Goal: Check status: Check status

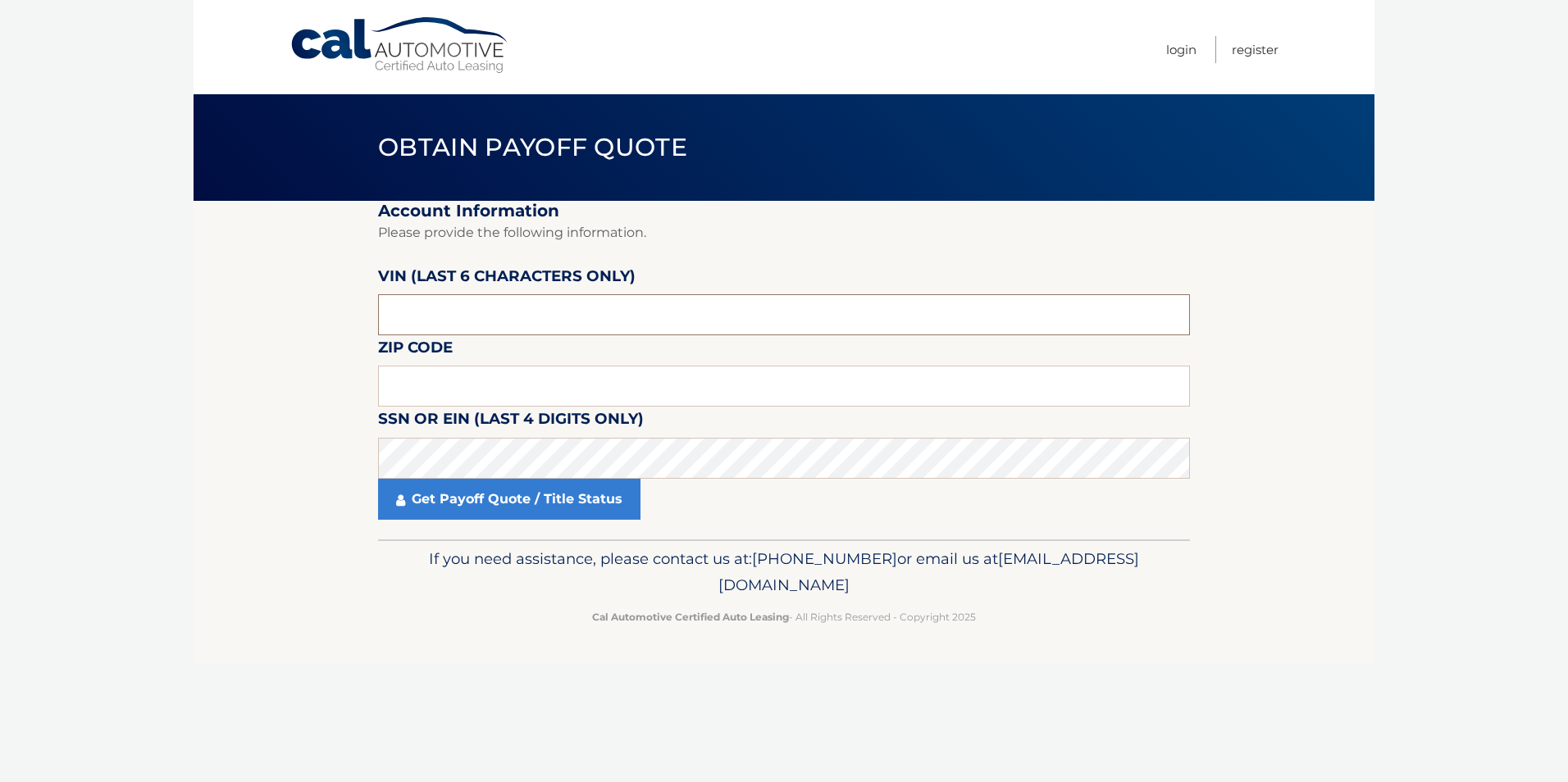
click at [477, 322] on input "text" at bounding box center [783, 315] width 811 height 41
type input "006840"
click at [440, 385] on input "text" at bounding box center [783, 386] width 811 height 41
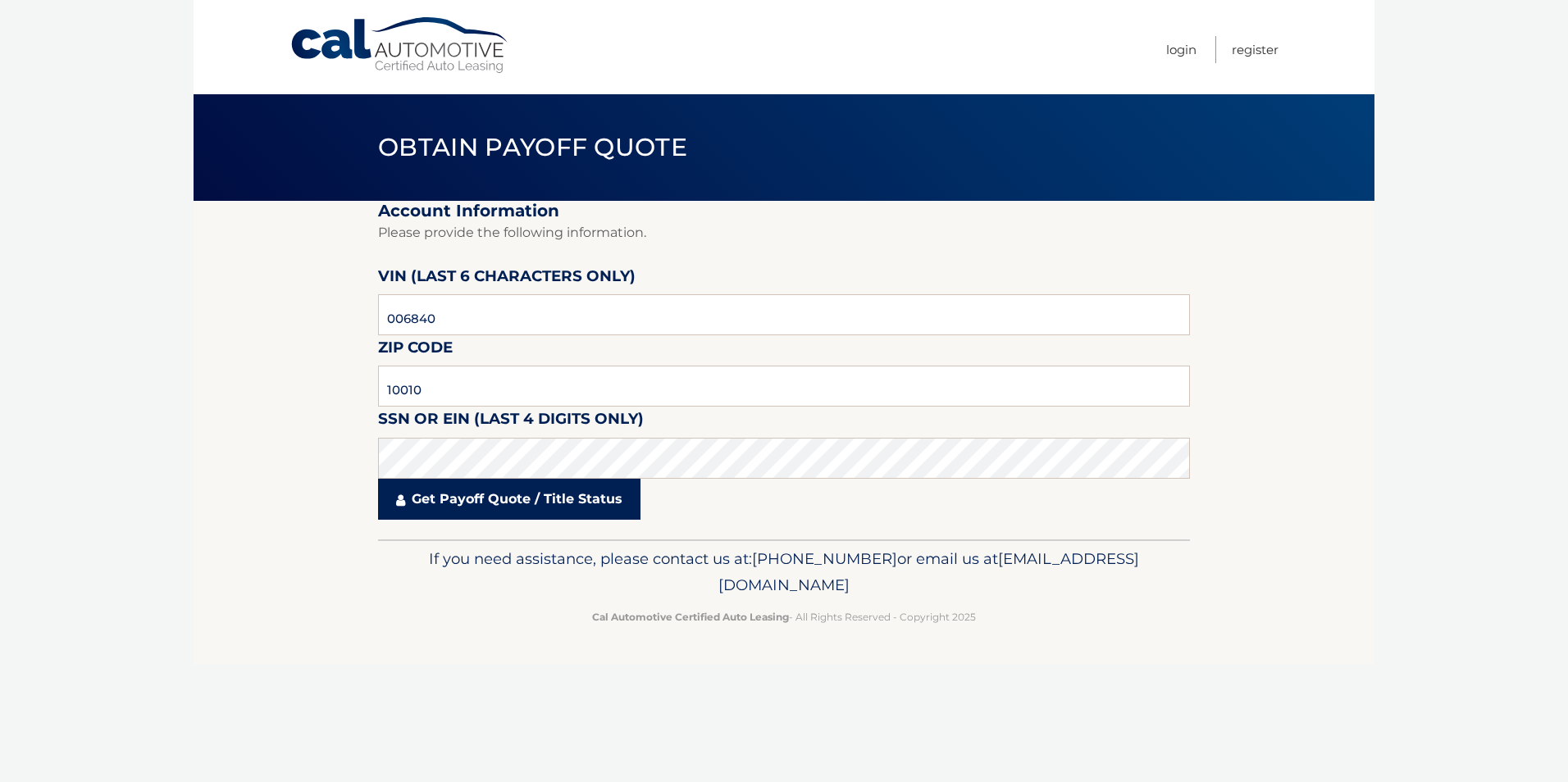
click at [447, 502] on link "Get Payoff Quote / Title Status" at bounding box center [509, 499] width 262 height 41
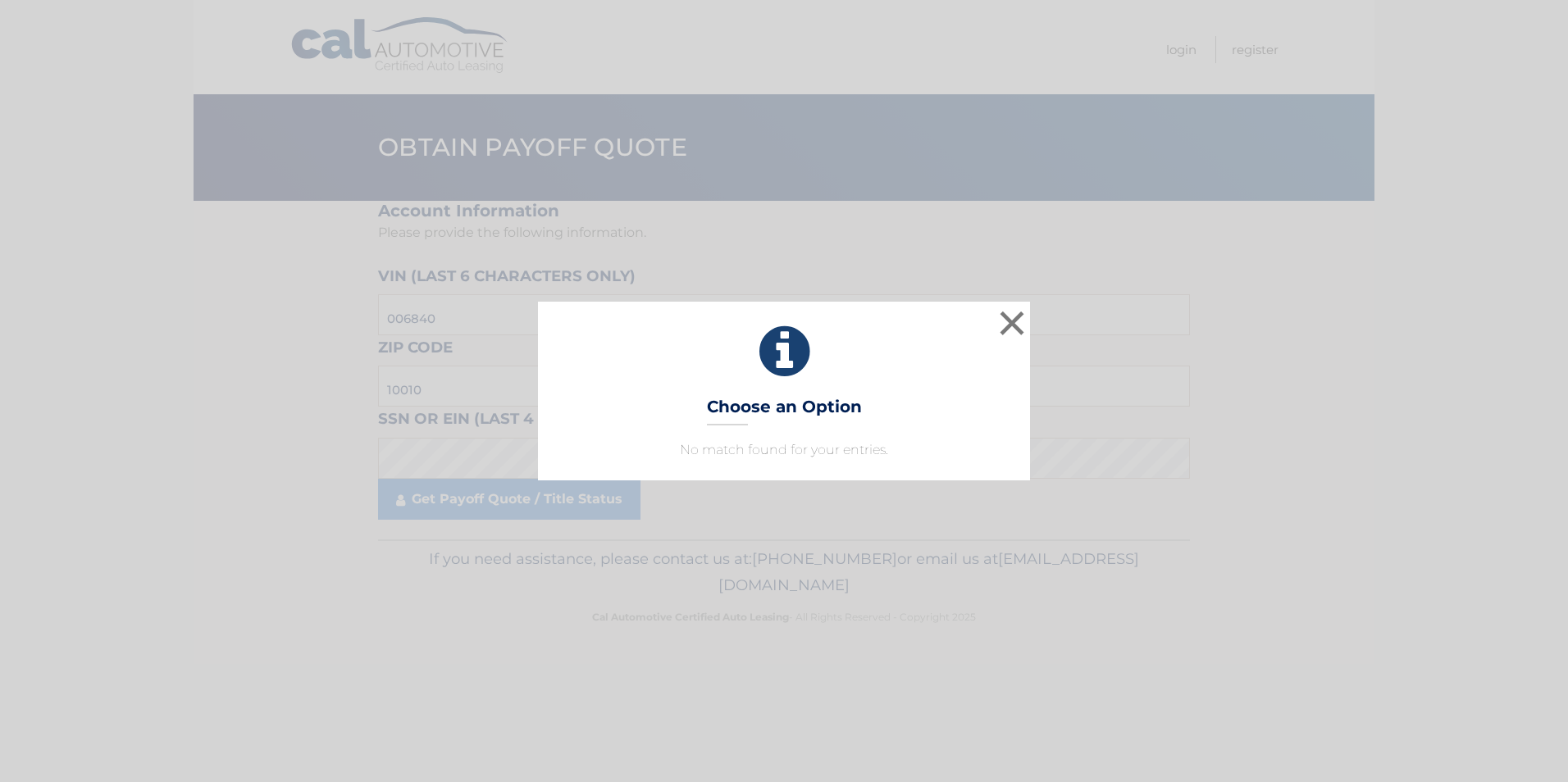
click at [795, 404] on h3 "Choose an Option" at bounding box center [784, 410] width 155 height 28
click at [794, 444] on p "No match found for your entries." at bounding box center [784, 450] width 451 height 20
click at [1010, 314] on button "×" at bounding box center [1012, 323] width 33 height 33
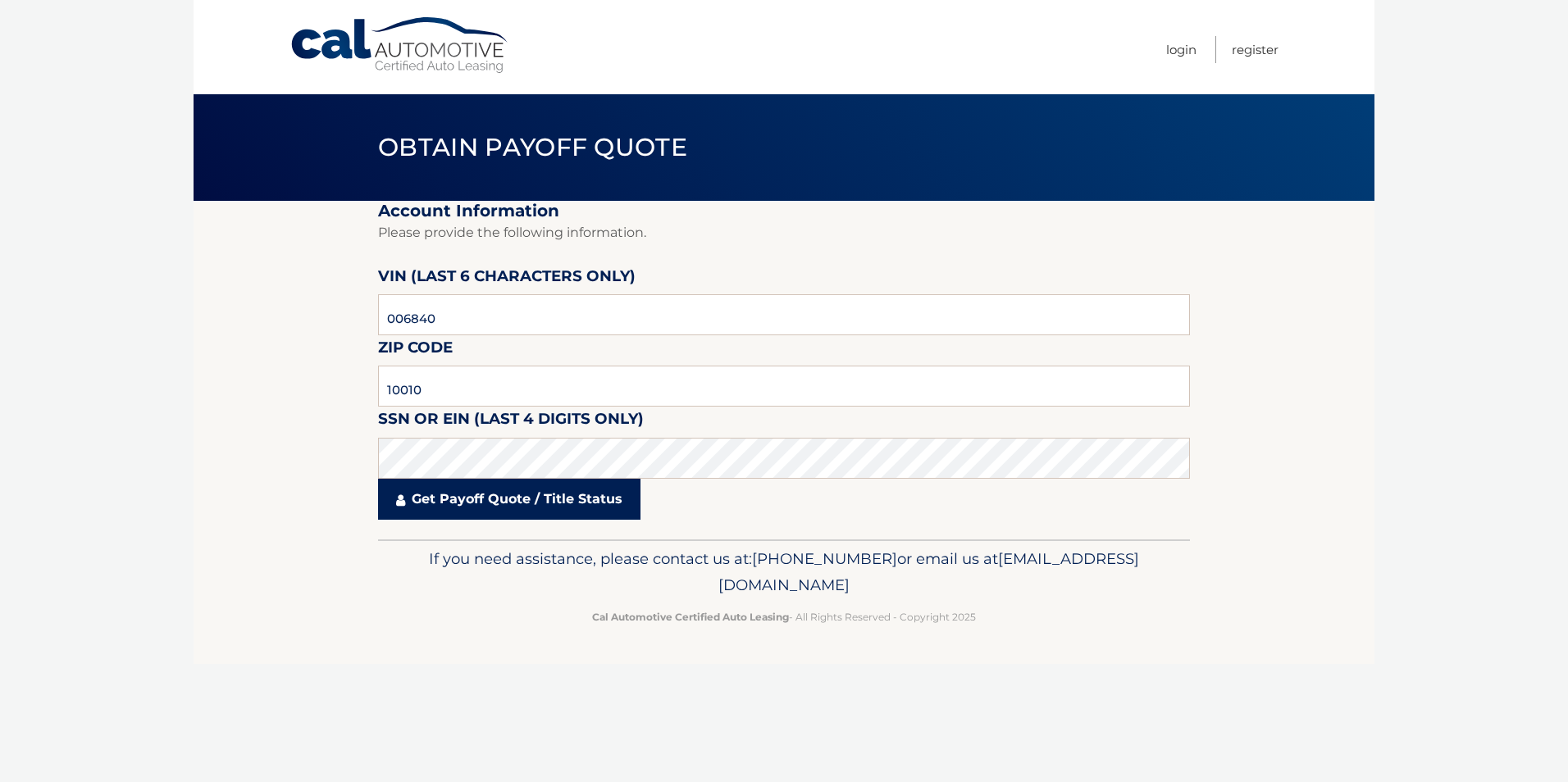
click at [488, 505] on link "Get Payoff Quote / Title Status" at bounding box center [509, 499] width 262 height 41
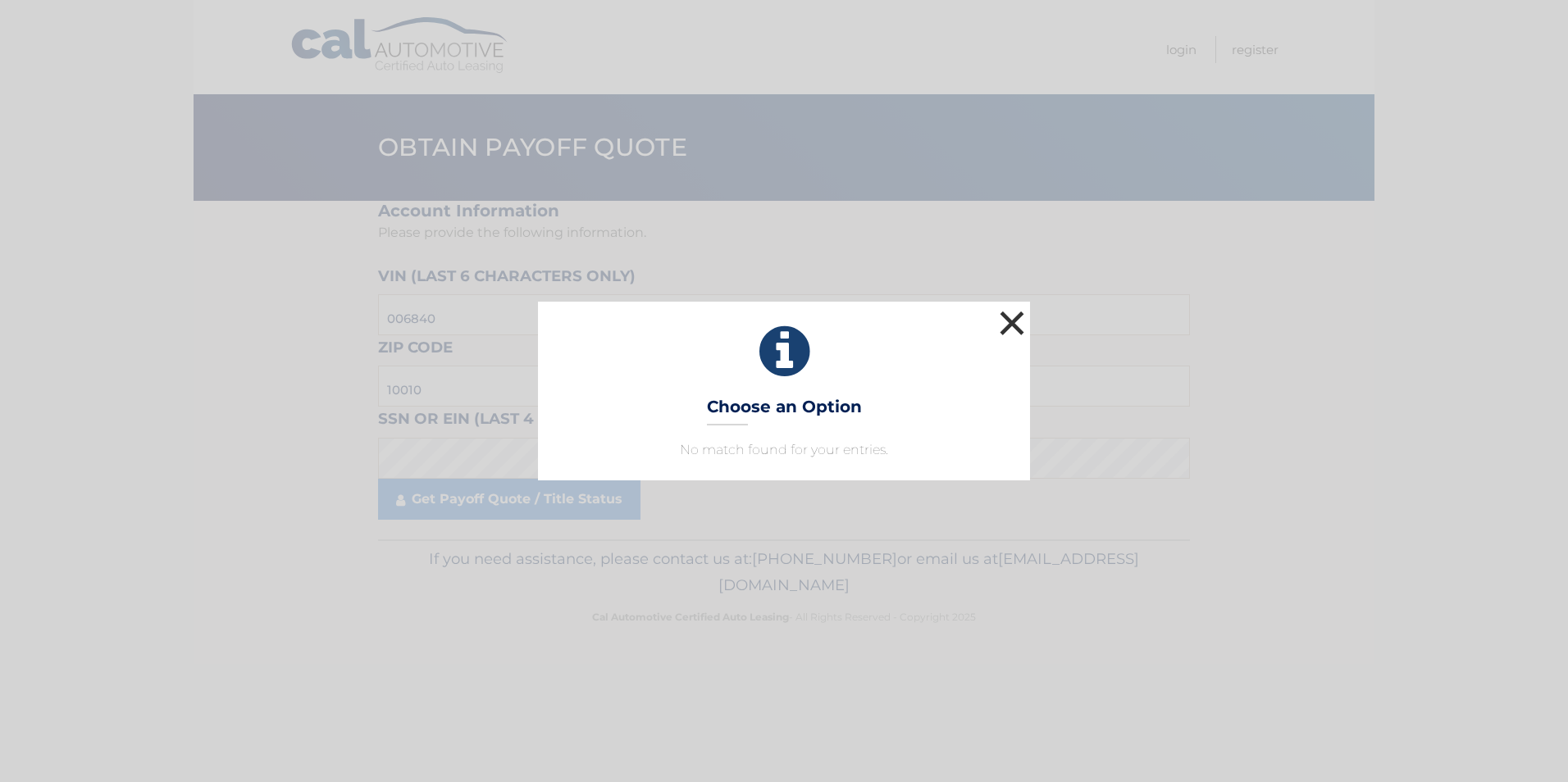
click at [1019, 324] on button "×" at bounding box center [1012, 323] width 33 height 33
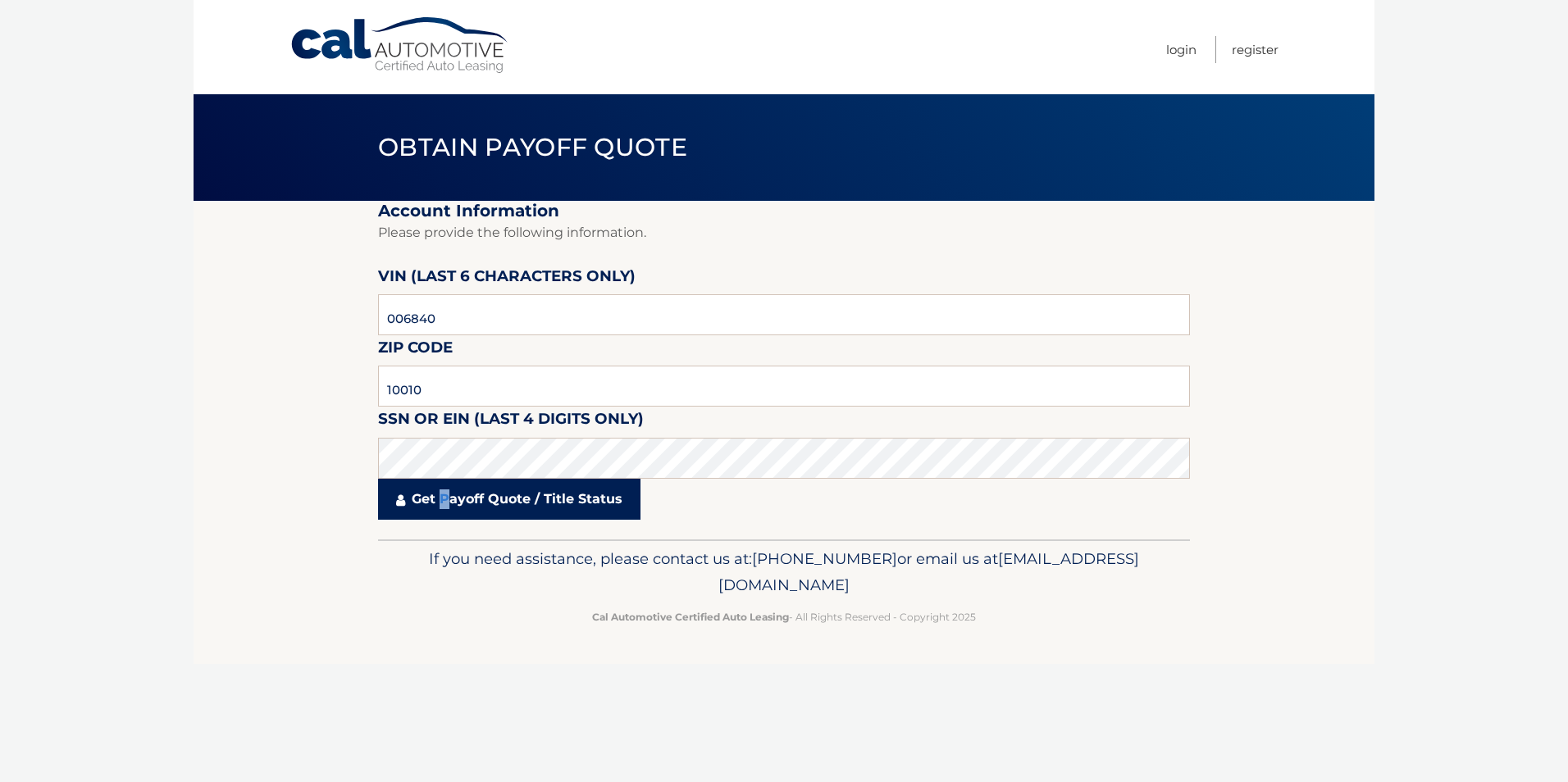
click at [451, 503] on link "Get Payoff Quote / Title Status" at bounding box center [509, 499] width 262 height 41
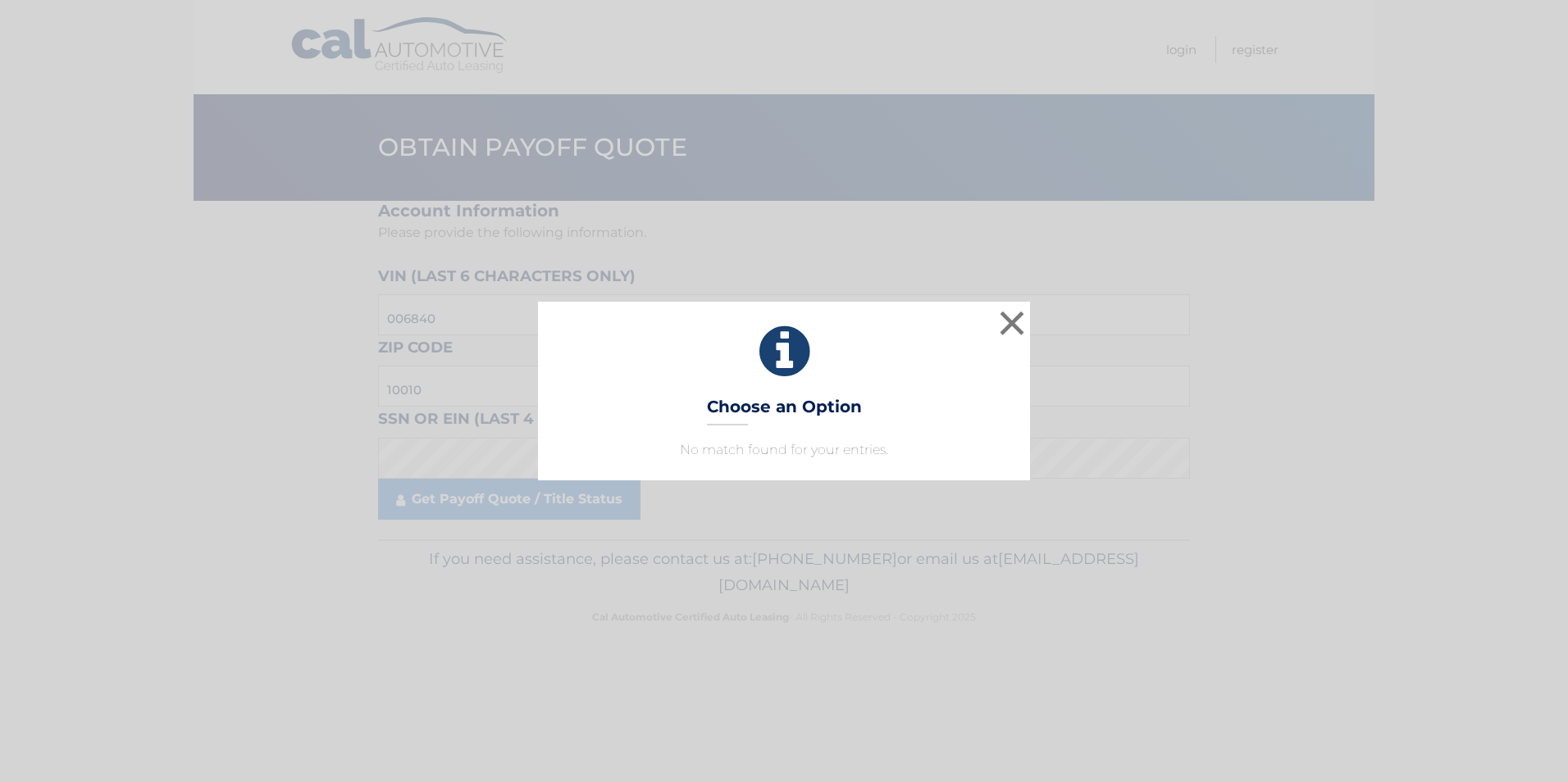
drag, startPoint x: 451, startPoint y: 503, endPoint x: 740, endPoint y: 405, distance: 305.2
click at [740, 405] on h3 "Choose an Option" at bounding box center [784, 410] width 155 height 28
click at [744, 405] on h3 "Choose an Option" at bounding box center [784, 410] width 155 height 28
click at [742, 410] on h3 "Choose an Option" at bounding box center [784, 410] width 155 height 28
click at [783, 401] on h3 "Choose an Option" at bounding box center [784, 410] width 155 height 28
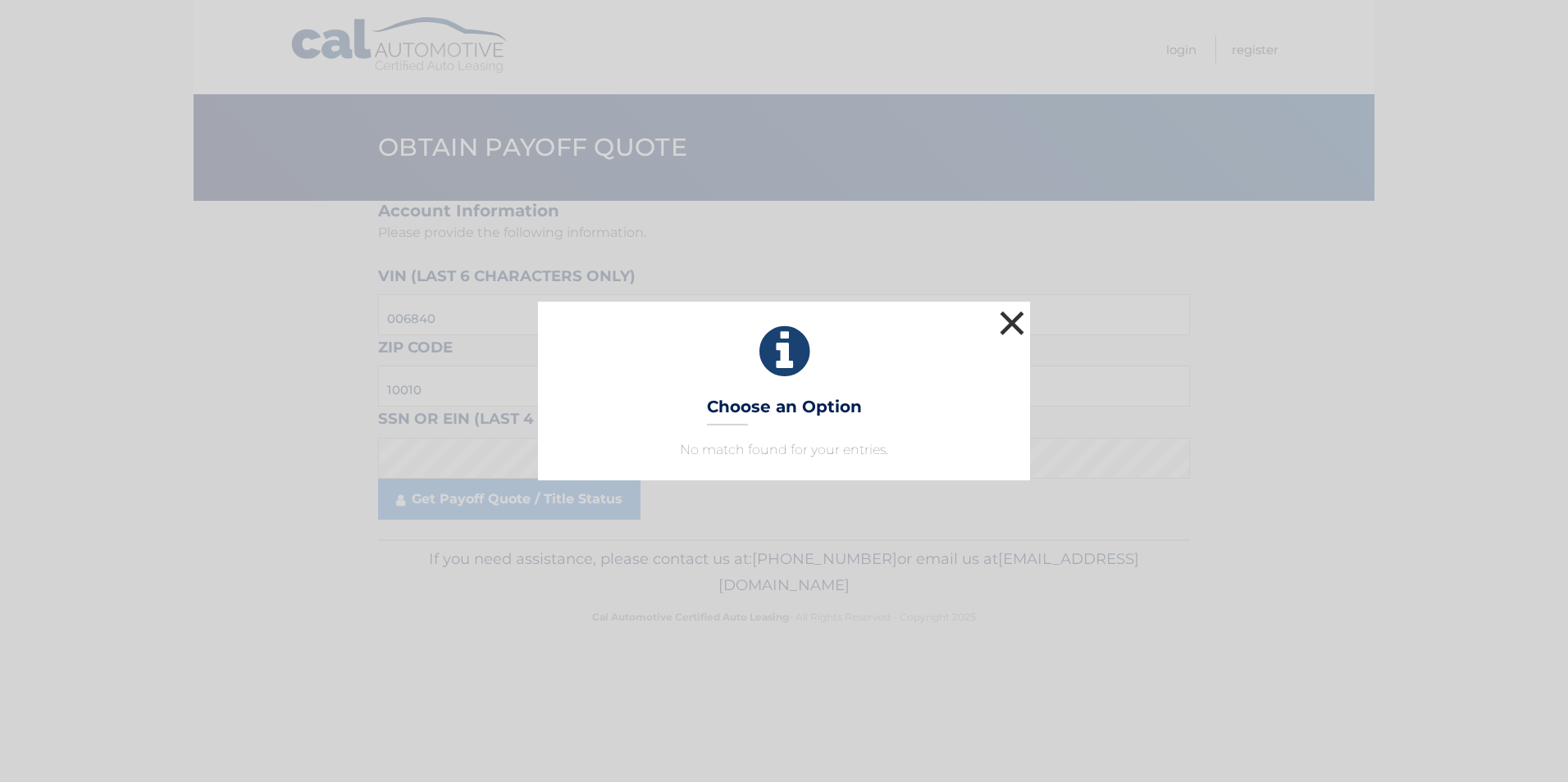
click at [1005, 315] on button "×" at bounding box center [1012, 323] width 33 height 33
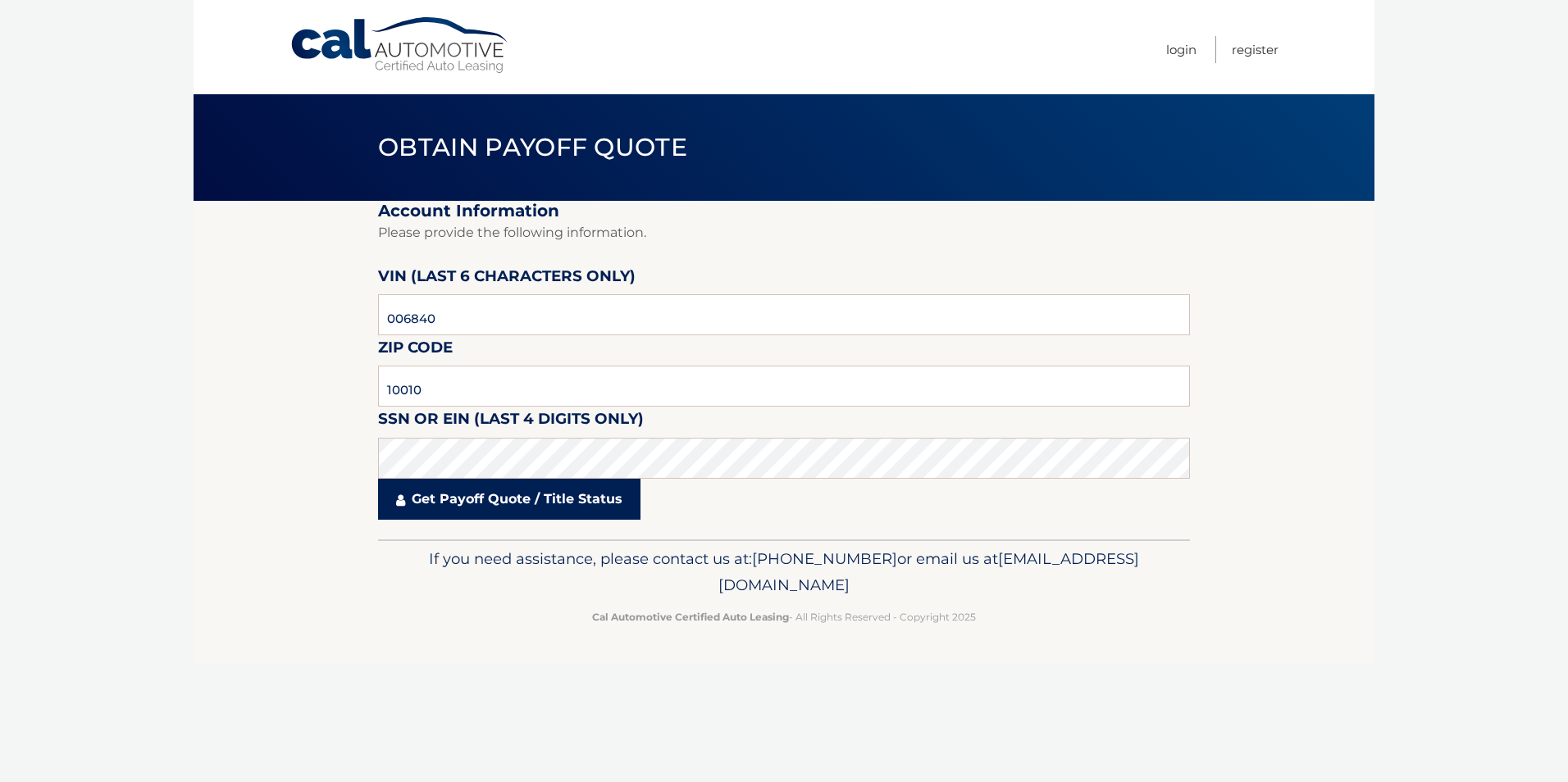
click at [440, 503] on link "Get Payoff Quote / Title Status" at bounding box center [509, 499] width 262 height 41
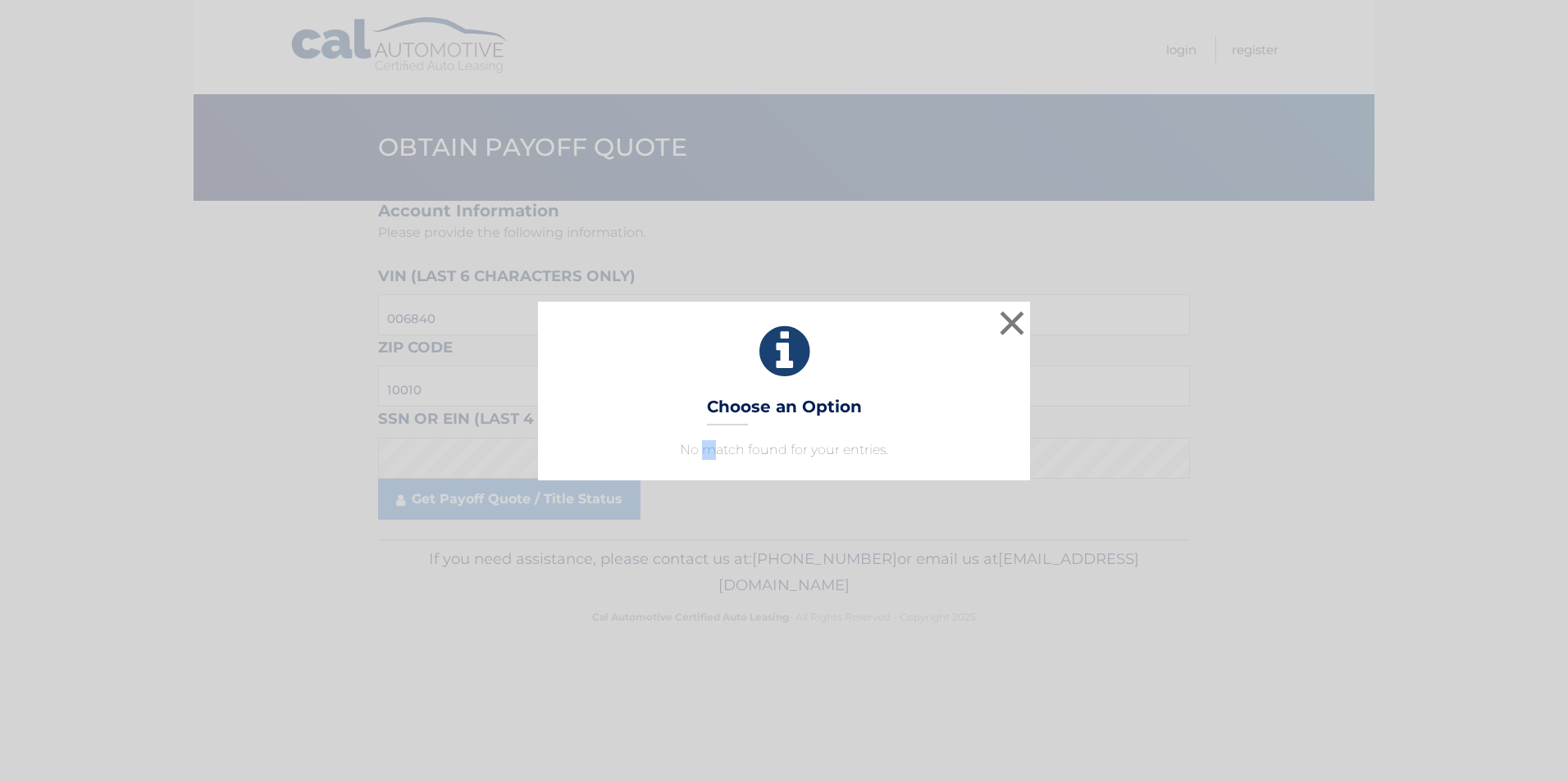
click at [715, 449] on p "No match found for your entries." at bounding box center [784, 450] width 451 height 20
click at [1010, 320] on button "×" at bounding box center [1012, 323] width 33 height 33
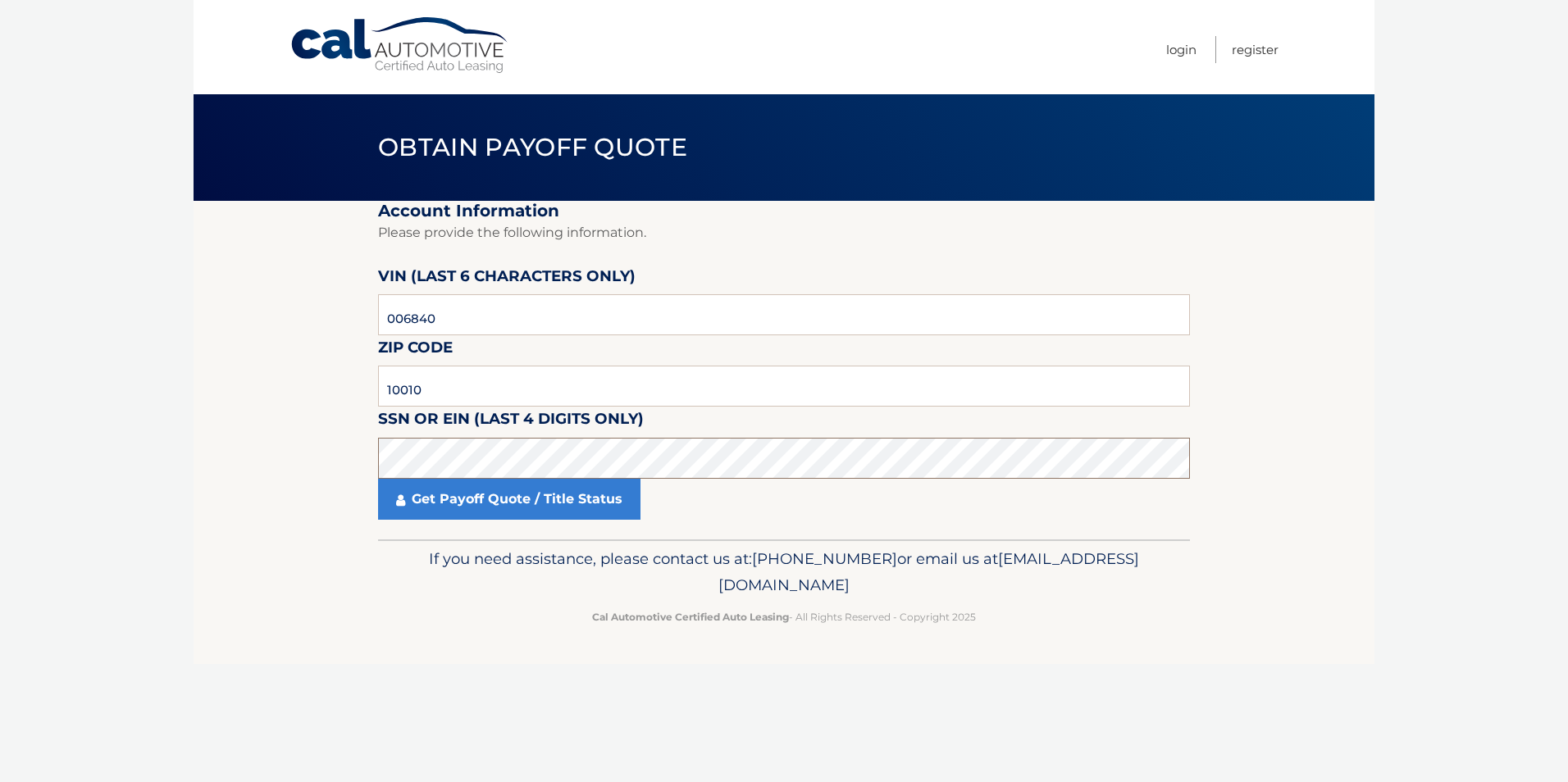
click at [283, 482] on section "Account Information Please provide the following information. [PERSON_NAME] (la…" at bounding box center [784, 369] width 1181 height 338
drag, startPoint x: 454, startPoint y: 389, endPoint x: 265, endPoint y: 418, distance: 191.2
click at [279, 409] on section "Account Information Please provide the following information. [PERSON_NAME] (la…" at bounding box center [784, 369] width 1181 height 338
click at [482, 314] on input "006840" at bounding box center [783, 315] width 811 height 41
click at [461, 498] on link "Get Payoff Quote / Title Status" at bounding box center [509, 499] width 262 height 41
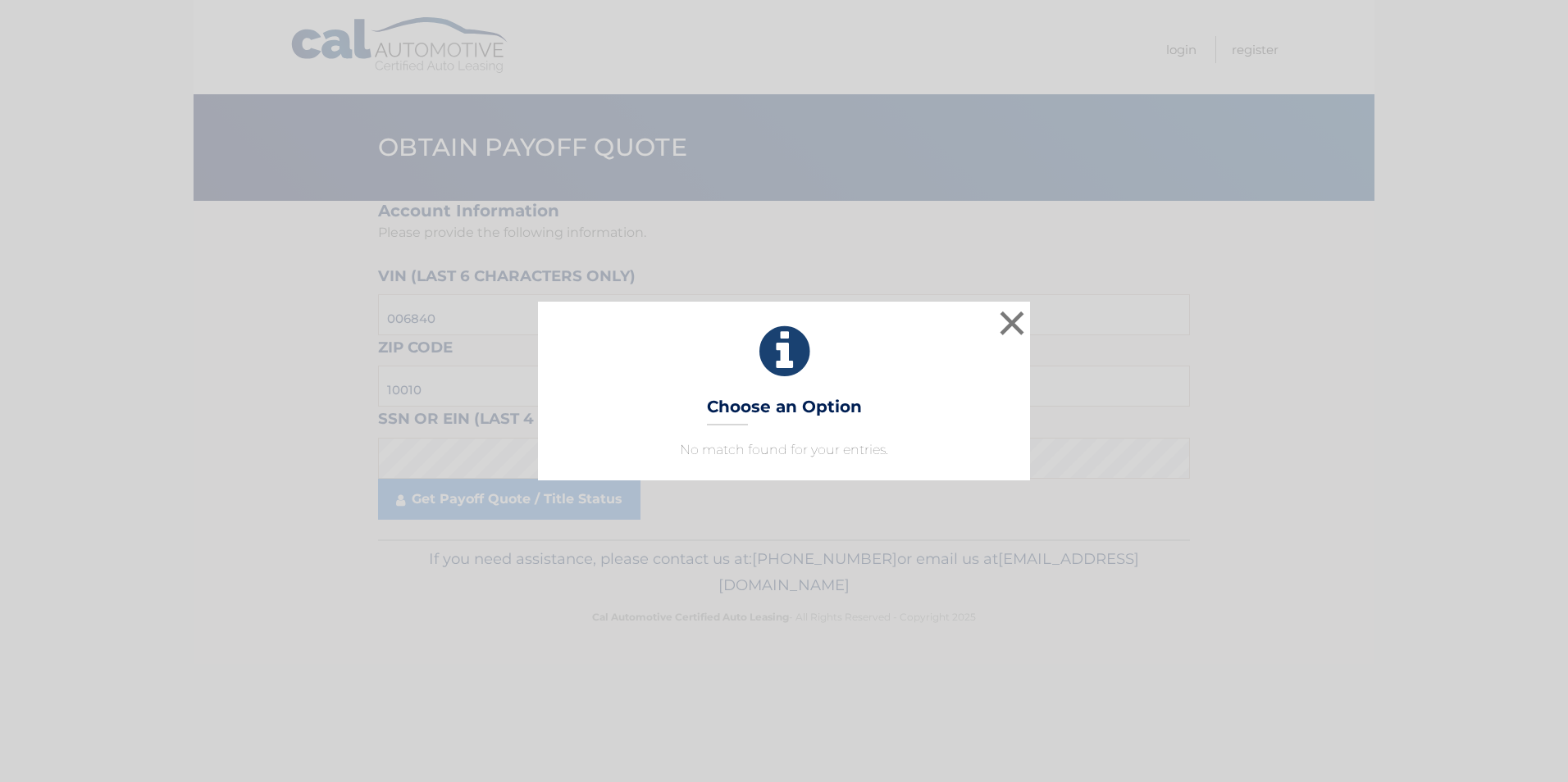
click at [726, 408] on h3 "Choose an Option" at bounding box center [784, 410] width 155 height 28
click at [1017, 321] on button "×" at bounding box center [1012, 323] width 33 height 33
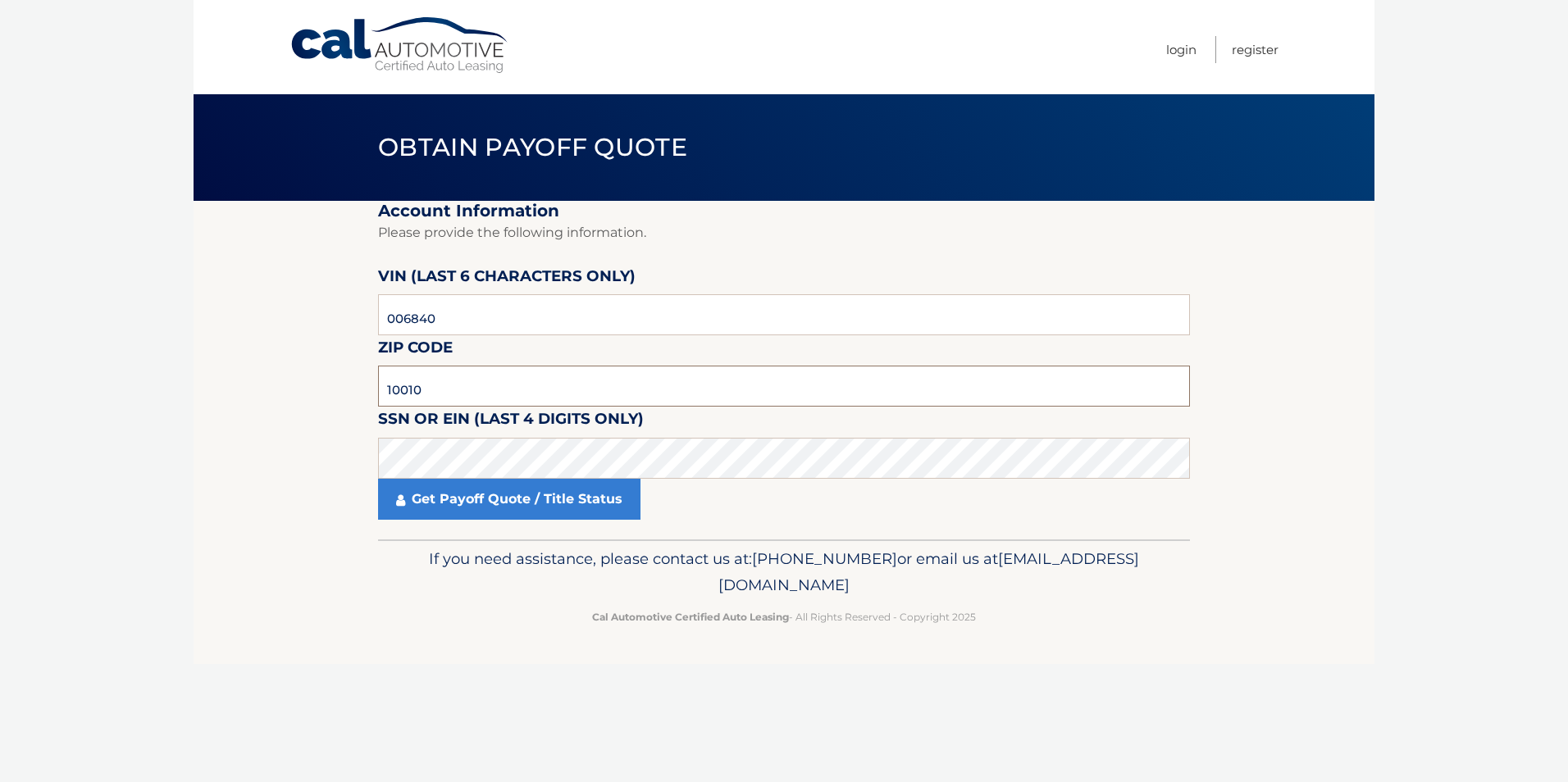
drag, startPoint x: 450, startPoint y: 383, endPoint x: 45, endPoint y: 378, distance: 405.0
click at [54, 373] on body "Cal Automotive Menu Login Register Obtain Payoff Quote" at bounding box center [784, 391] width 1568 height 782
type input "11209"
click at [447, 486] on link "Get Payoff Quote / Title Status" at bounding box center [509, 499] width 262 height 41
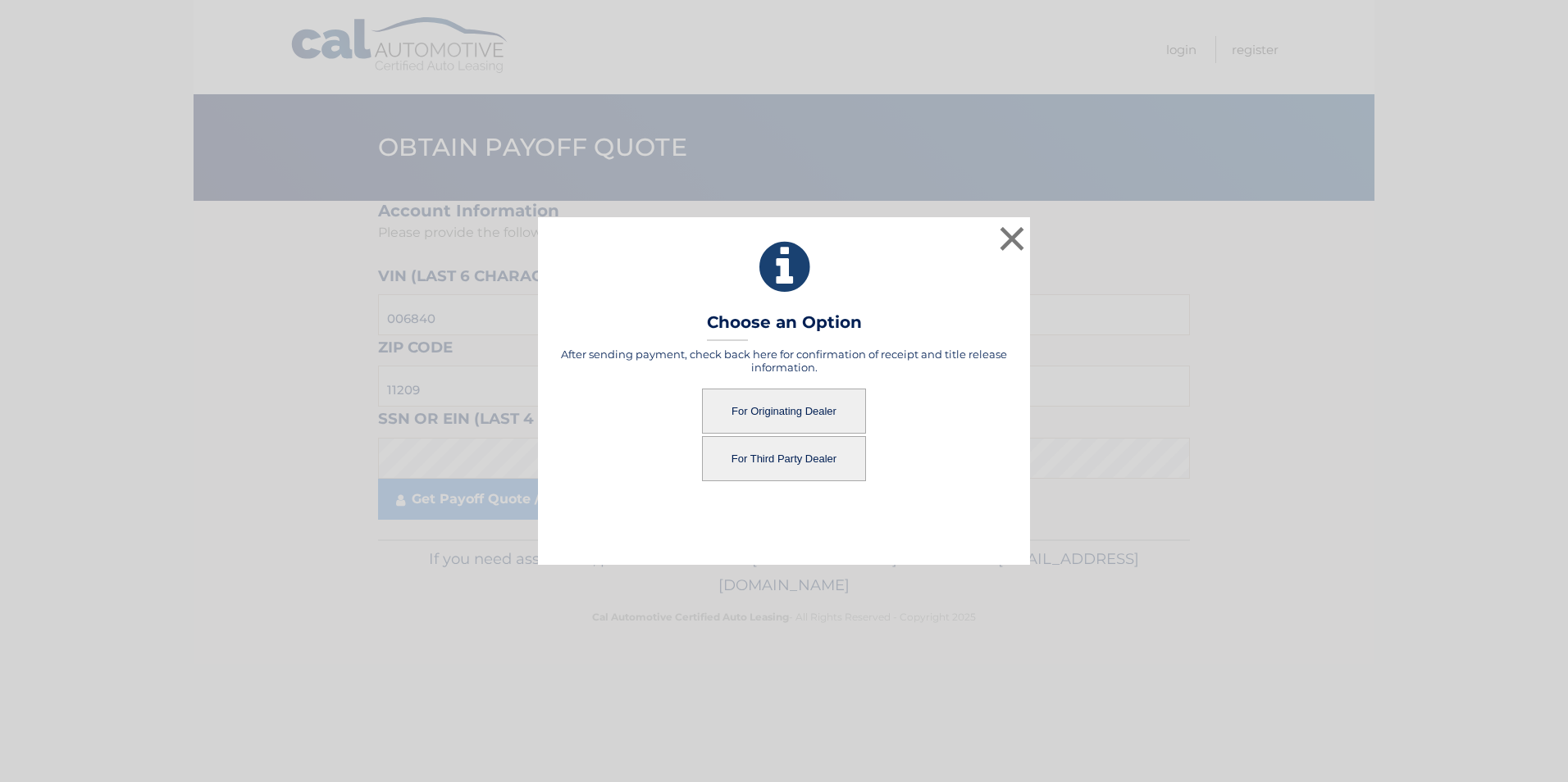
click at [754, 411] on button "For Originating Dealer" at bounding box center [783, 411] width 164 height 45
click at [763, 409] on button "For Originating Dealer" at bounding box center [783, 411] width 164 height 45
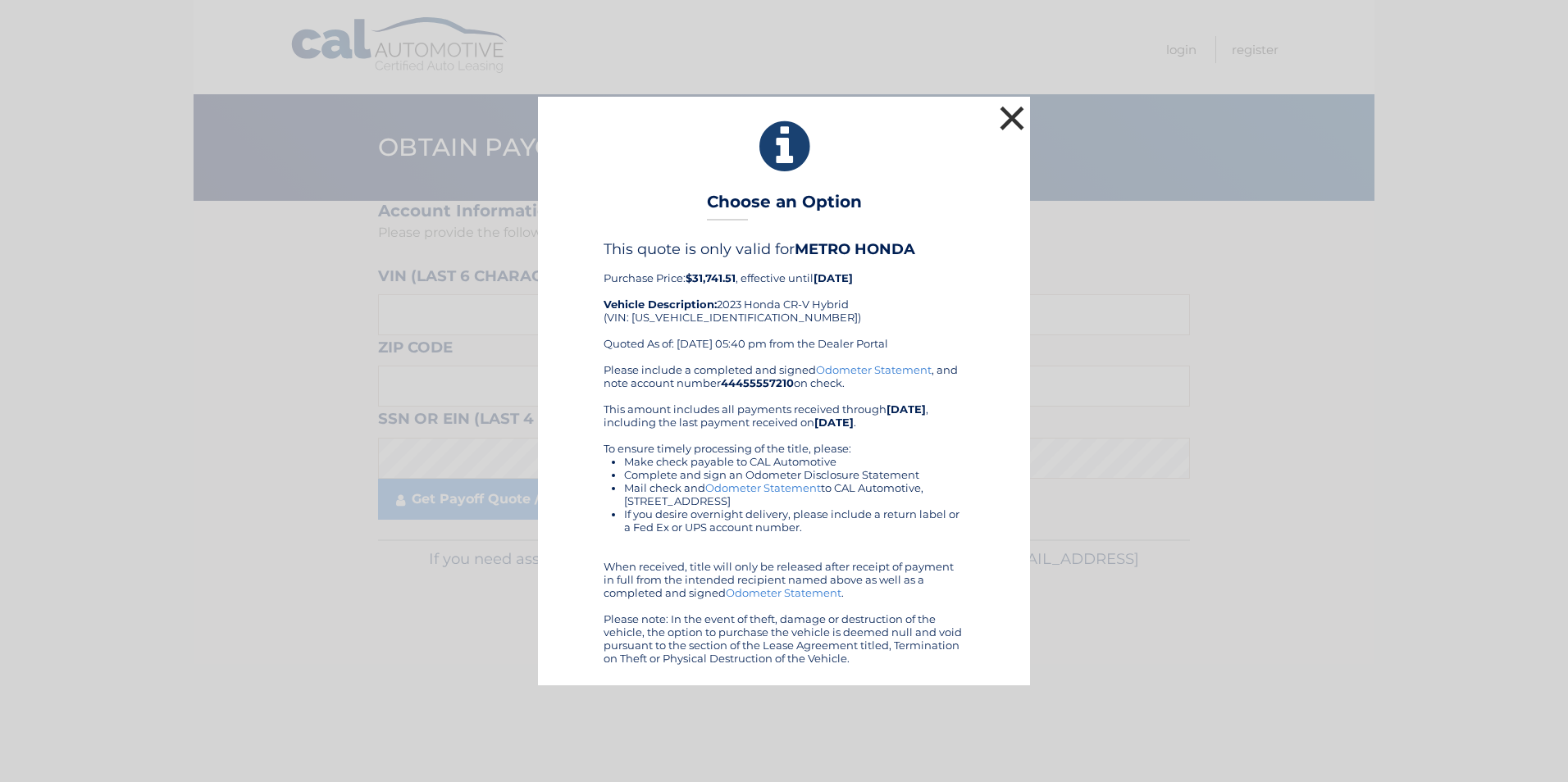
click at [1011, 116] on button "×" at bounding box center [1012, 118] width 33 height 33
